Goal: Task Accomplishment & Management: Use online tool/utility

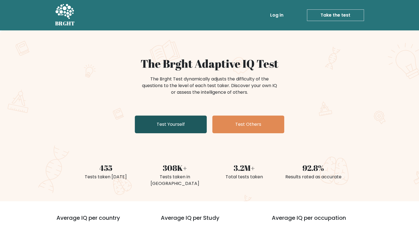
click at [170, 121] on link "Test Yourself" at bounding box center [171, 125] width 72 height 18
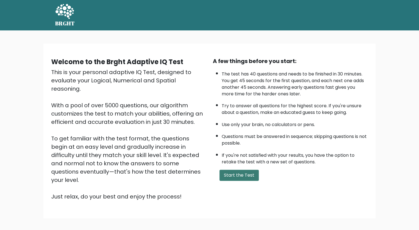
click at [244, 171] on button "Start the Test" at bounding box center [238, 175] width 39 height 11
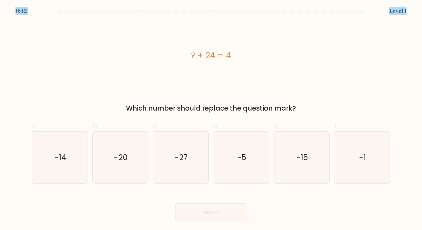
drag, startPoint x: 30, startPoint y: 12, endPoint x: 33, endPoint y: 12, distance: 3.0
click at [33, 12] on body "0:42 Level 1 a." at bounding box center [211, 115] width 422 height 230
click at [64, 50] on div "? + 24 = 4" at bounding box center [211, 55] width 358 height 12
drag, startPoint x: 218, startPoint y: 52, endPoint x: 240, endPoint y: 49, distance: 22.9
click at [240, 49] on div "? + 24 = 4" at bounding box center [211, 55] width 358 height 69
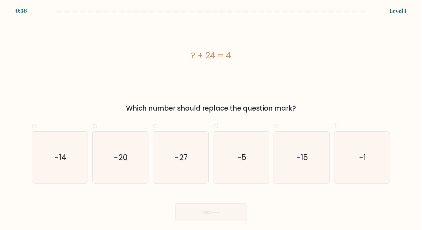
click at [240, 49] on div "? + 24 = 4" at bounding box center [211, 55] width 358 height 69
click at [183, 152] on text "-27" at bounding box center [181, 157] width 13 height 11
click at [211, 119] on input "c. -27" at bounding box center [211, 117] width 0 height 4
radio input "true"
click at [231, 215] on button "Next" at bounding box center [211, 213] width 72 height 18
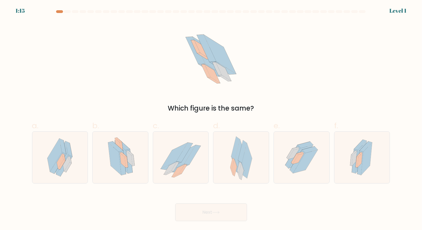
drag, startPoint x: 173, startPoint y: 52, endPoint x: 242, endPoint y: 79, distance: 73.7
click at [242, 79] on div "Which figure is the same?" at bounding box center [211, 67] width 365 height 92
click at [140, 164] on div at bounding box center [120, 157] width 56 height 52
click at [211, 119] on input "b." at bounding box center [211, 117] width 0 height 4
radio input "true"
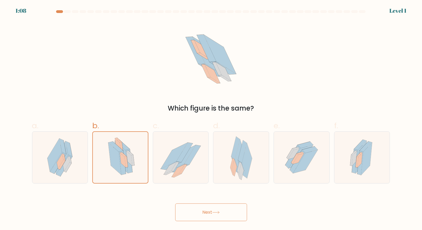
click at [252, 212] on div "Next" at bounding box center [211, 205] width 365 height 31
click at [229, 211] on button "Next" at bounding box center [211, 213] width 72 height 18
click at [236, 209] on button "Next" at bounding box center [211, 213] width 72 height 18
click at [204, 213] on button "Next" at bounding box center [211, 213] width 72 height 18
